Goal: Information Seeking & Learning: Learn about a topic

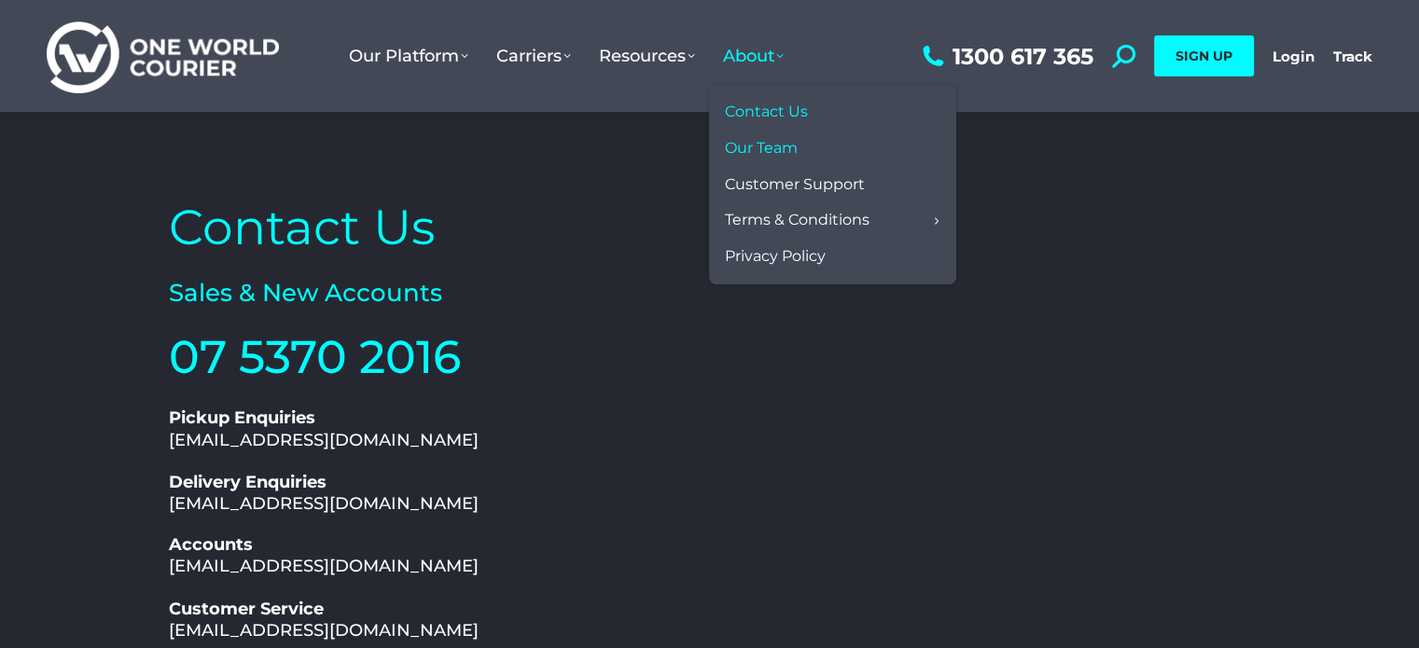
click at [774, 152] on span "Our Team" at bounding box center [761, 149] width 73 height 20
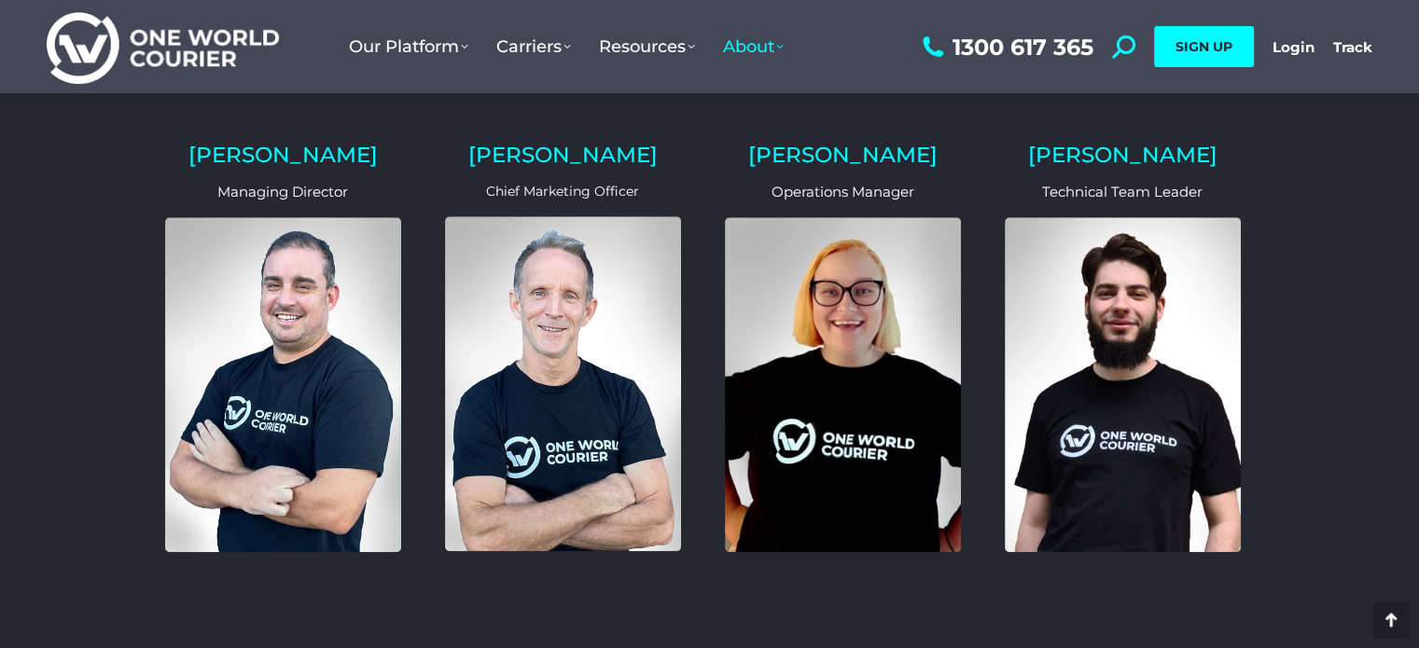
scroll to position [1678, 0]
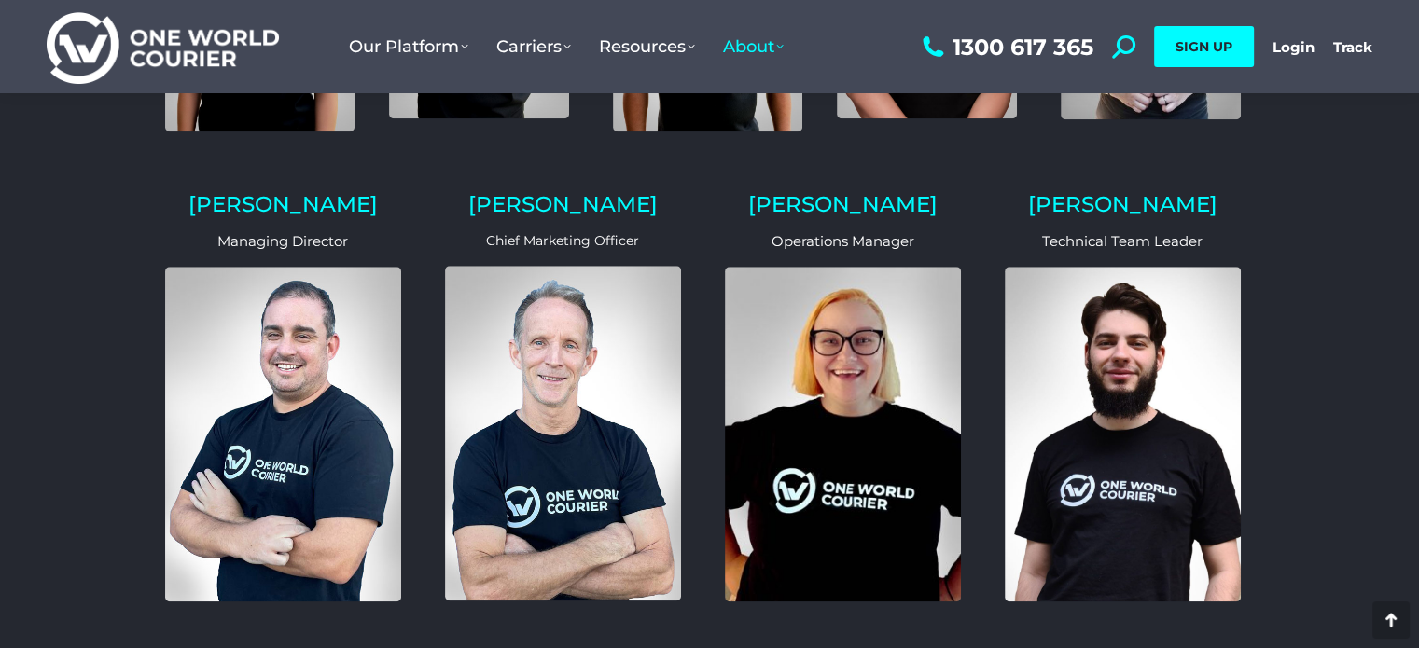
click at [855, 327] on img at bounding box center [843, 434] width 236 height 335
click at [853, 318] on img at bounding box center [843, 434] width 236 height 335
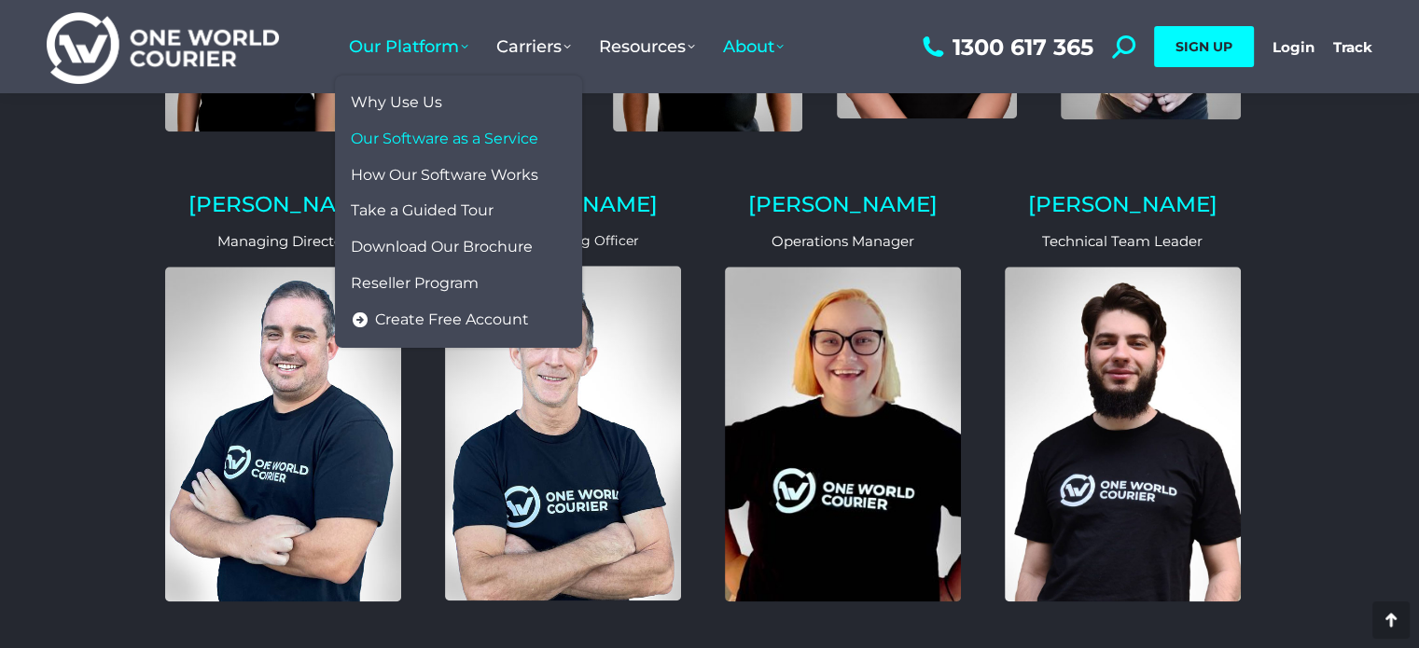
click at [423, 145] on span "Our Software as a Service" at bounding box center [444, 140] width 187 height 20
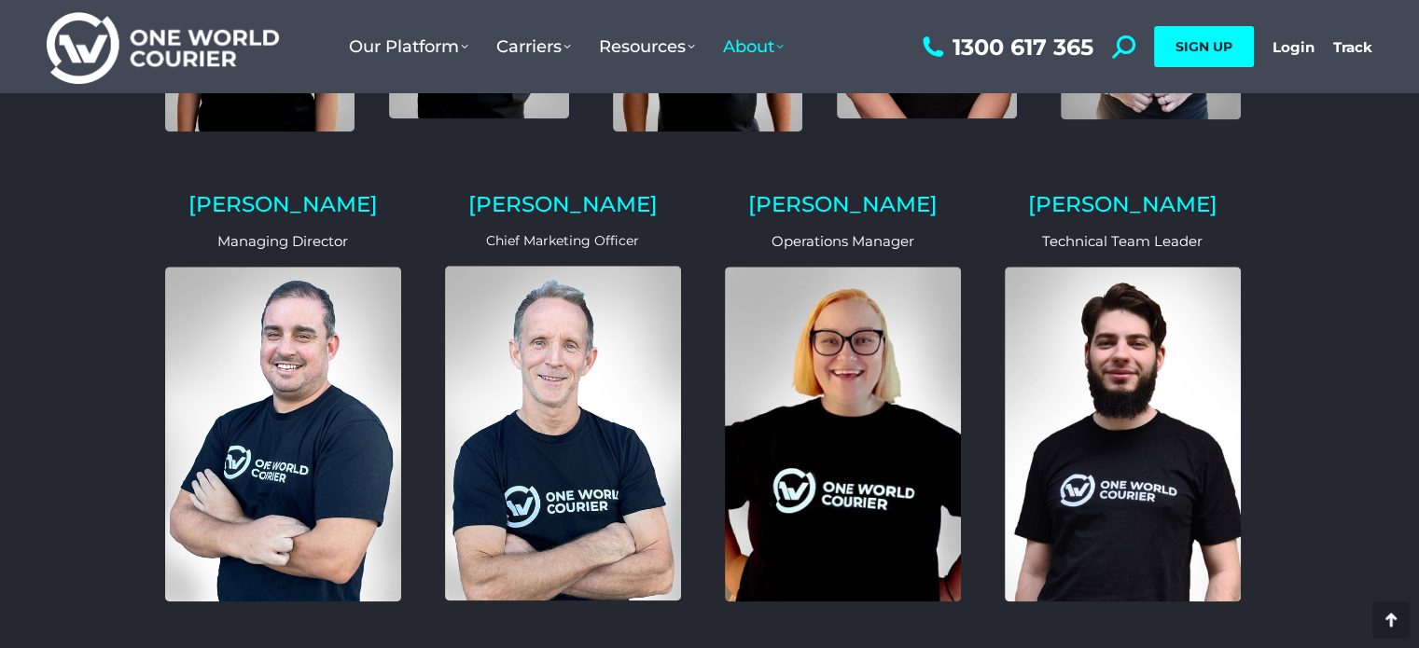
click at [228, 48] on img at bounding box center [163, 47] width 232 height 76
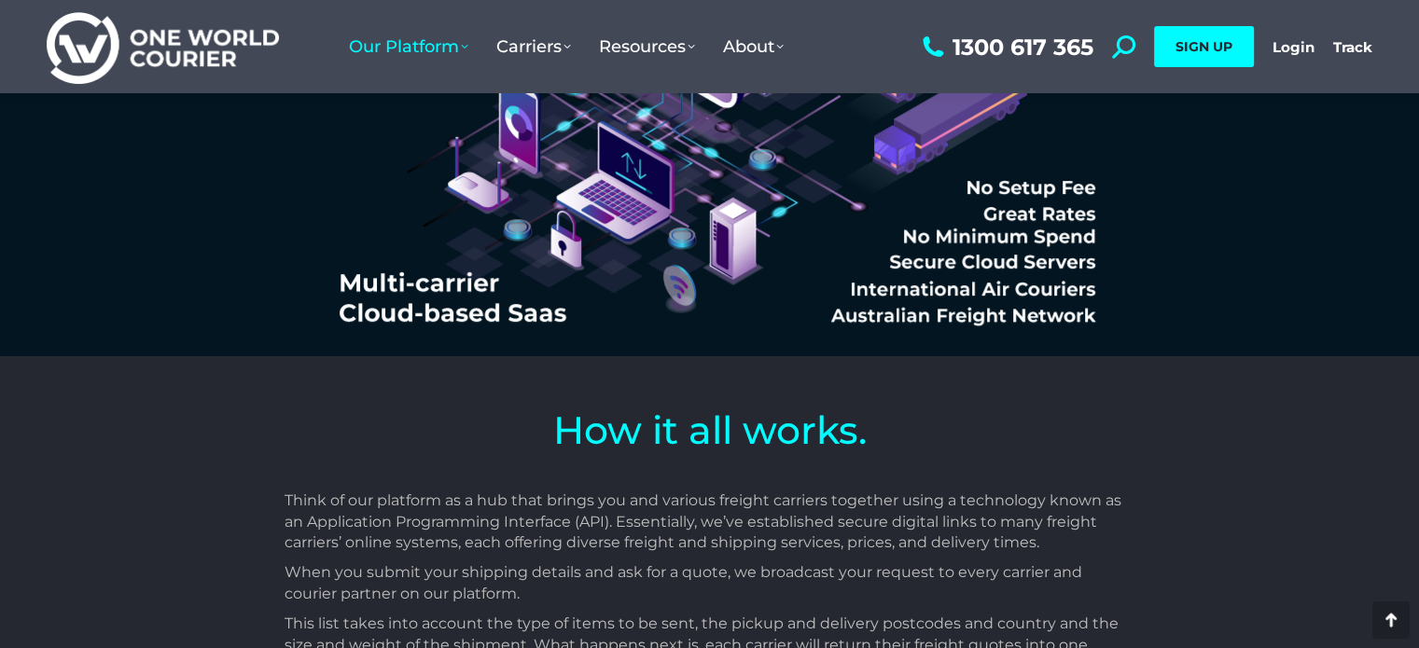
scroll to position [970, 0]
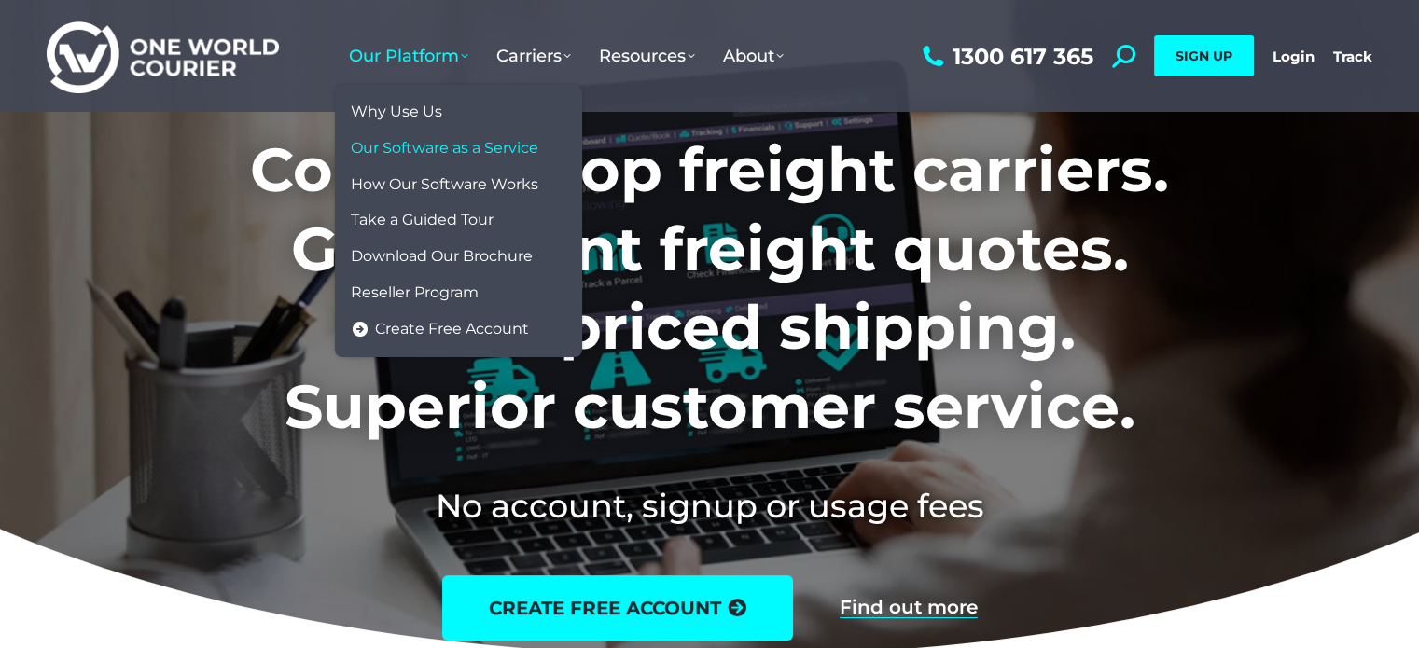
click at [404, 152] on span "Our Software as a Service" at bounding box center [444, 149] width 187 height 20
click at [407, 112] on span "Why Use Us" at bounding box center [396, 113] width 91 height 20
click at [414, 284] on span "Reseller Program" at bounding box center [415, 294] width 128 height 20
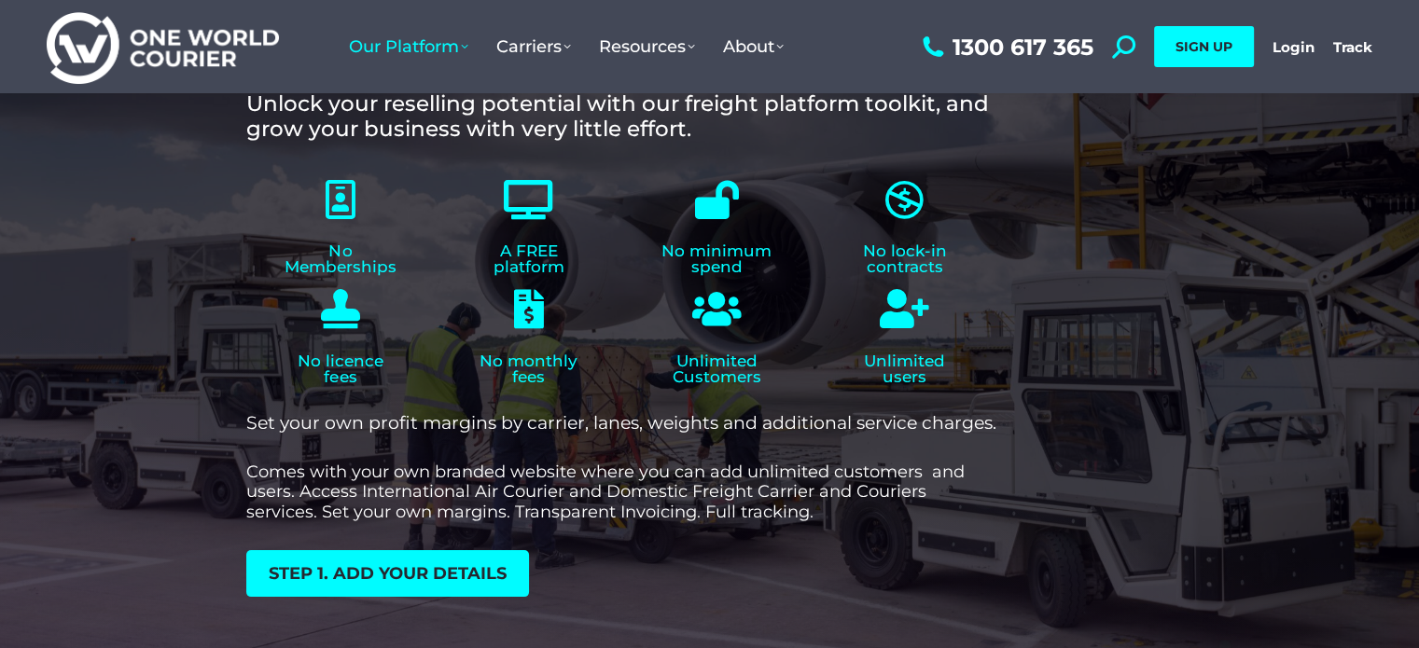
scroll to position [273, 0]
